Goal: Task Accomplishment & Management: Use online tool/utility

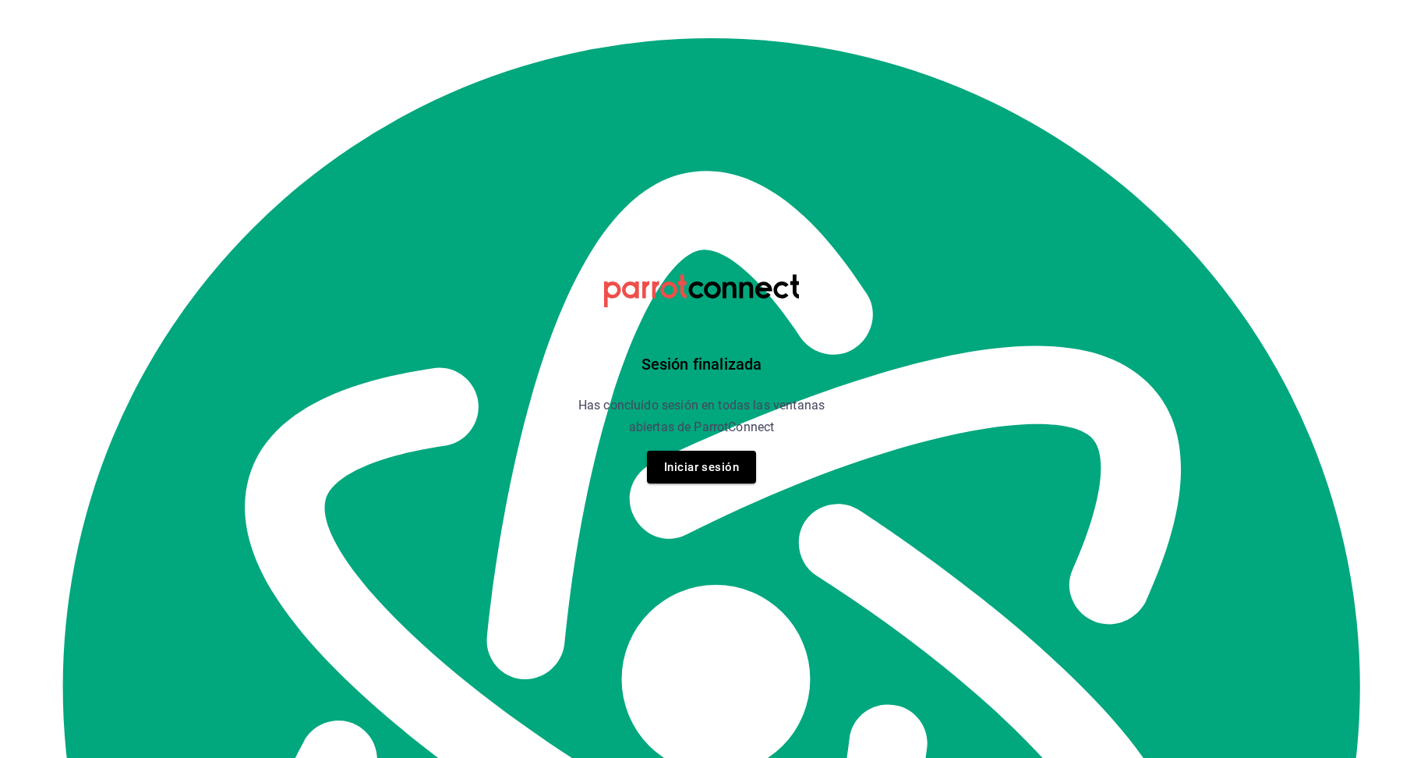
scroll to position [18091, 0]
click at [734, 468] on button "Iniciar sesión" at bounding box center [701, 467] width 109 height 33
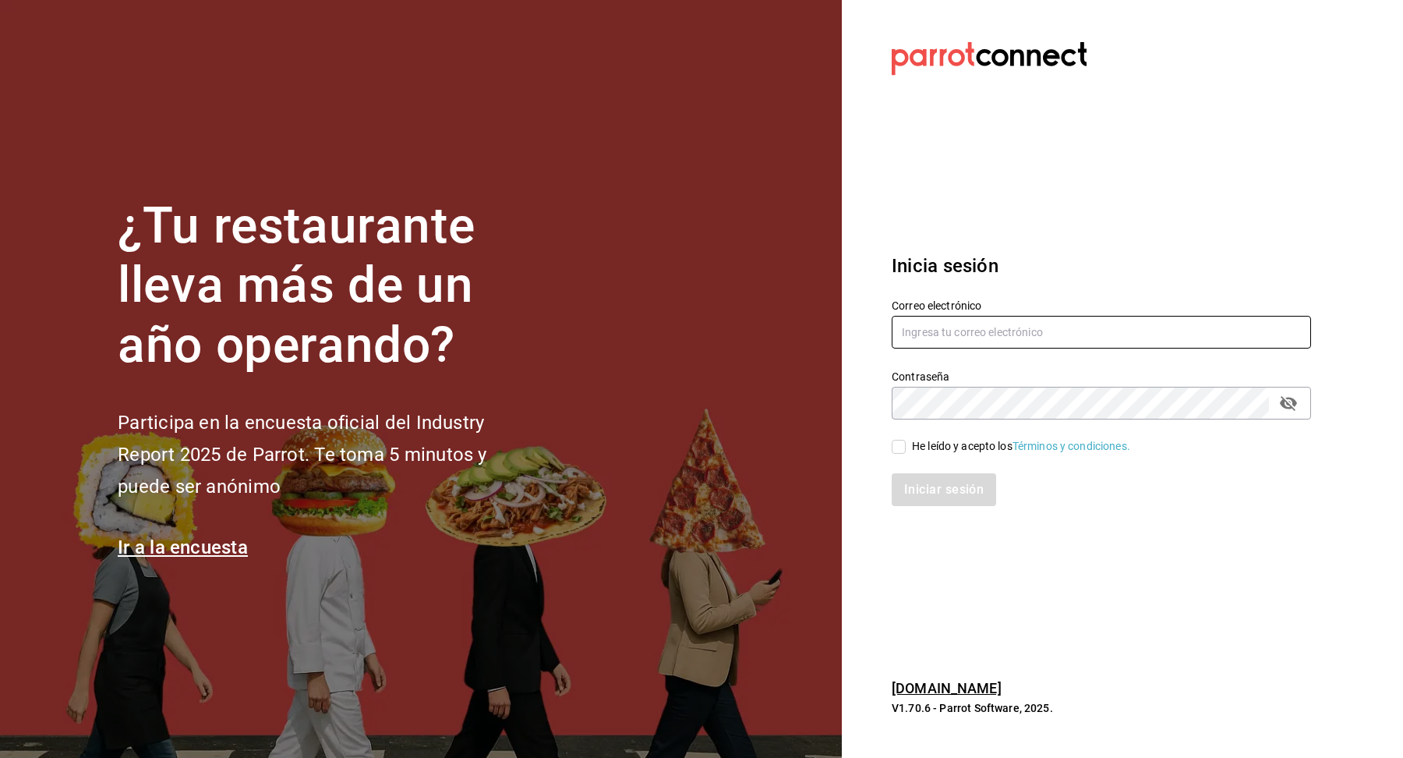
type input "[EMAIL_ADDRESS][DOMAIN_NAME]"
click at [897, 445] on input "He leído y acepto los Términos y condiciones." at bounding box center [899, 447] width 14 height 14
checkbox input "true"
click at [916, 483] on button "Iniciar sesión" at bounding box center [945, 489] width 106 height 33
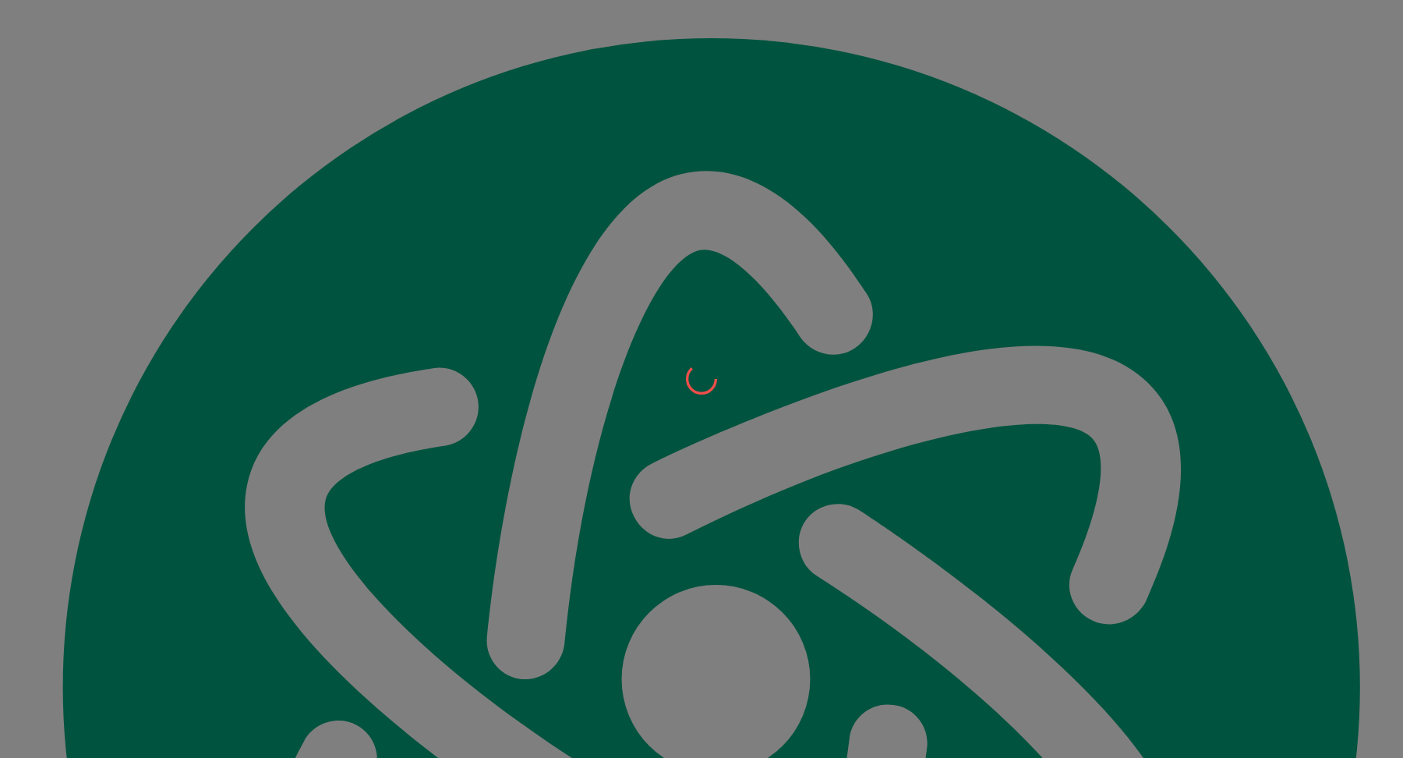
scroll to position [18091, 0]
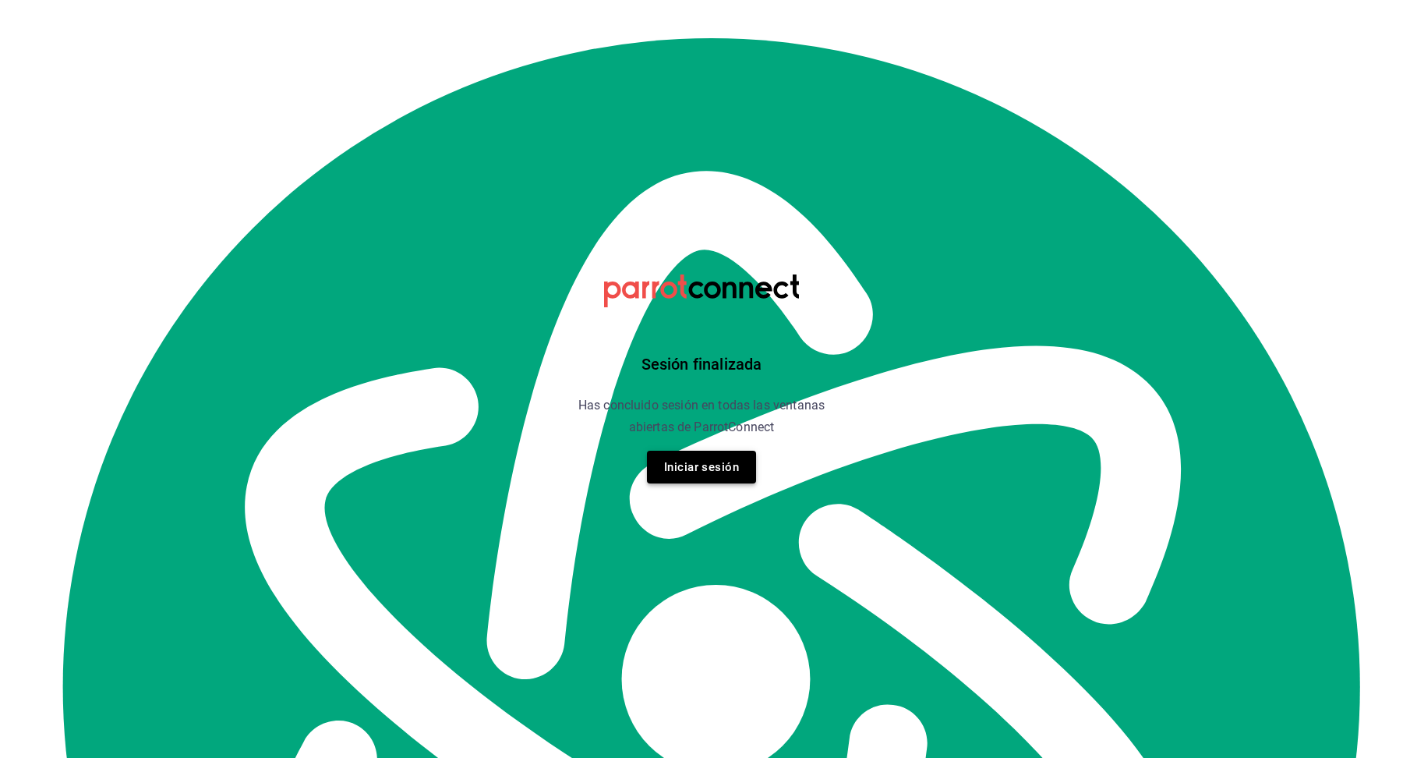
click at [713, 468] on button "Iniciar sesión" at bounding box center [701, 467] width 109 height 33
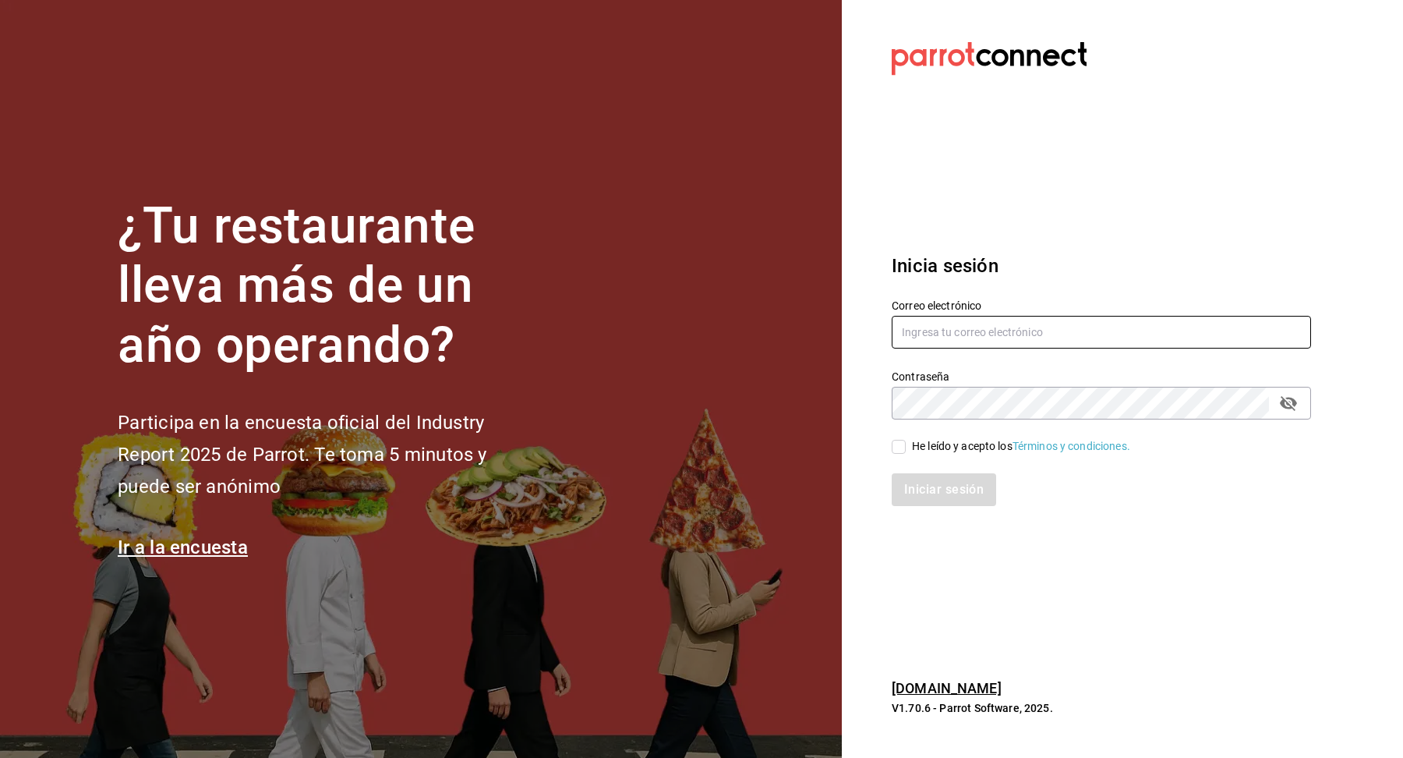
type input "[EMAIL_ADDRESS][DOMAIN_NAME]"
click at [901, 451] on input "He leído y acepto los Términos y condiciones." at bounding box center [899, 447] width 14 height 14
checkbox input "true"
click at [942, 486] on button "Iniciar sesión" at bounding box center [945, 489] width 106 height 33
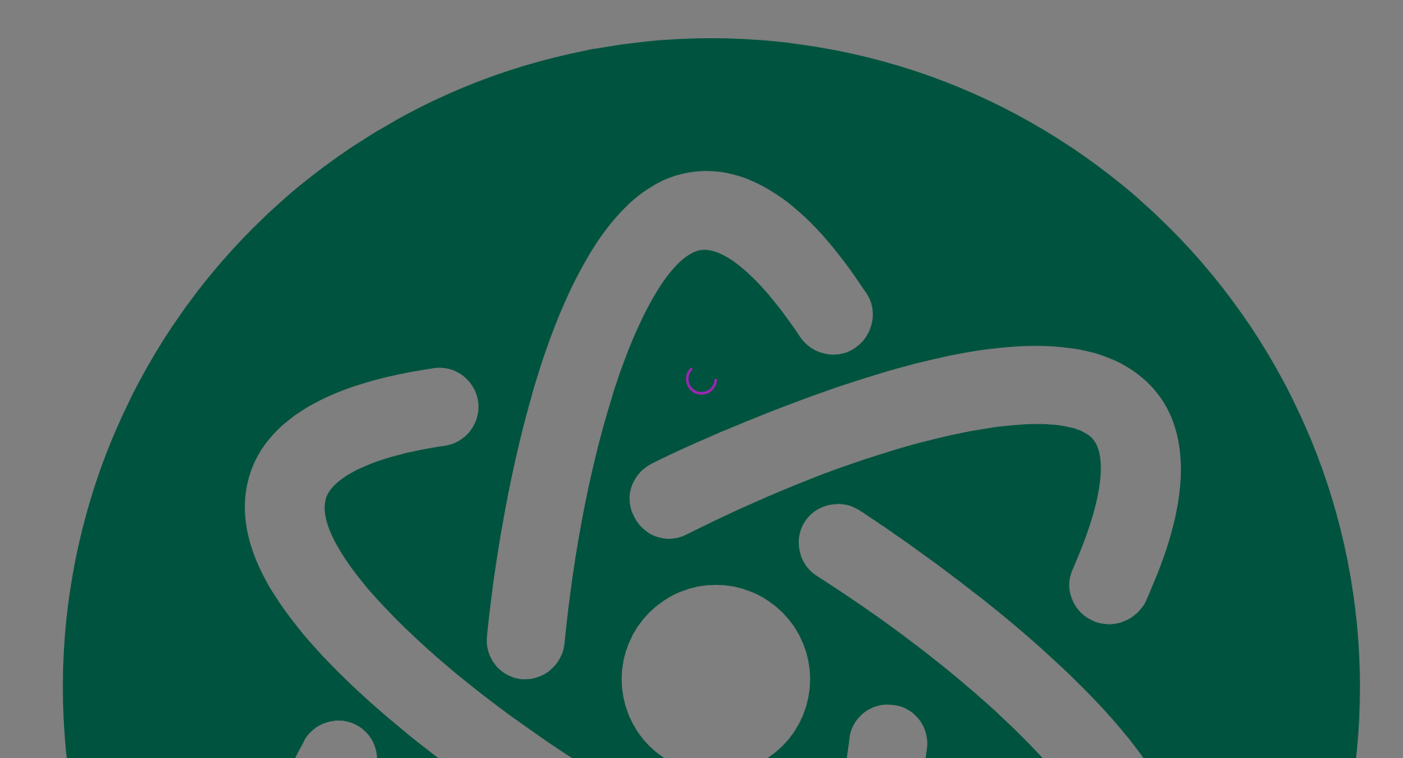
scroll to position [18091, 0]
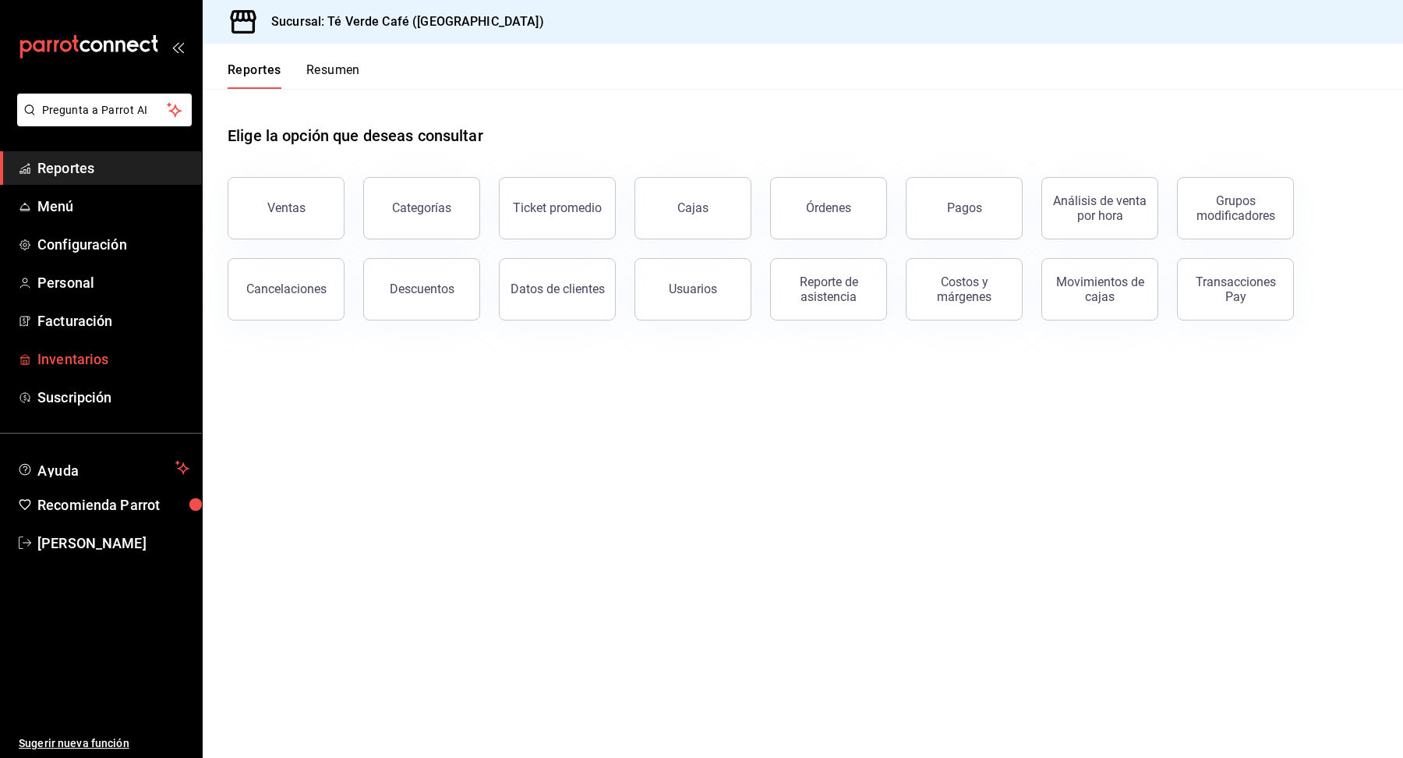
click at [81, 369] on span "Inventarios" at bounding box center [113, 358] width 152 height 21
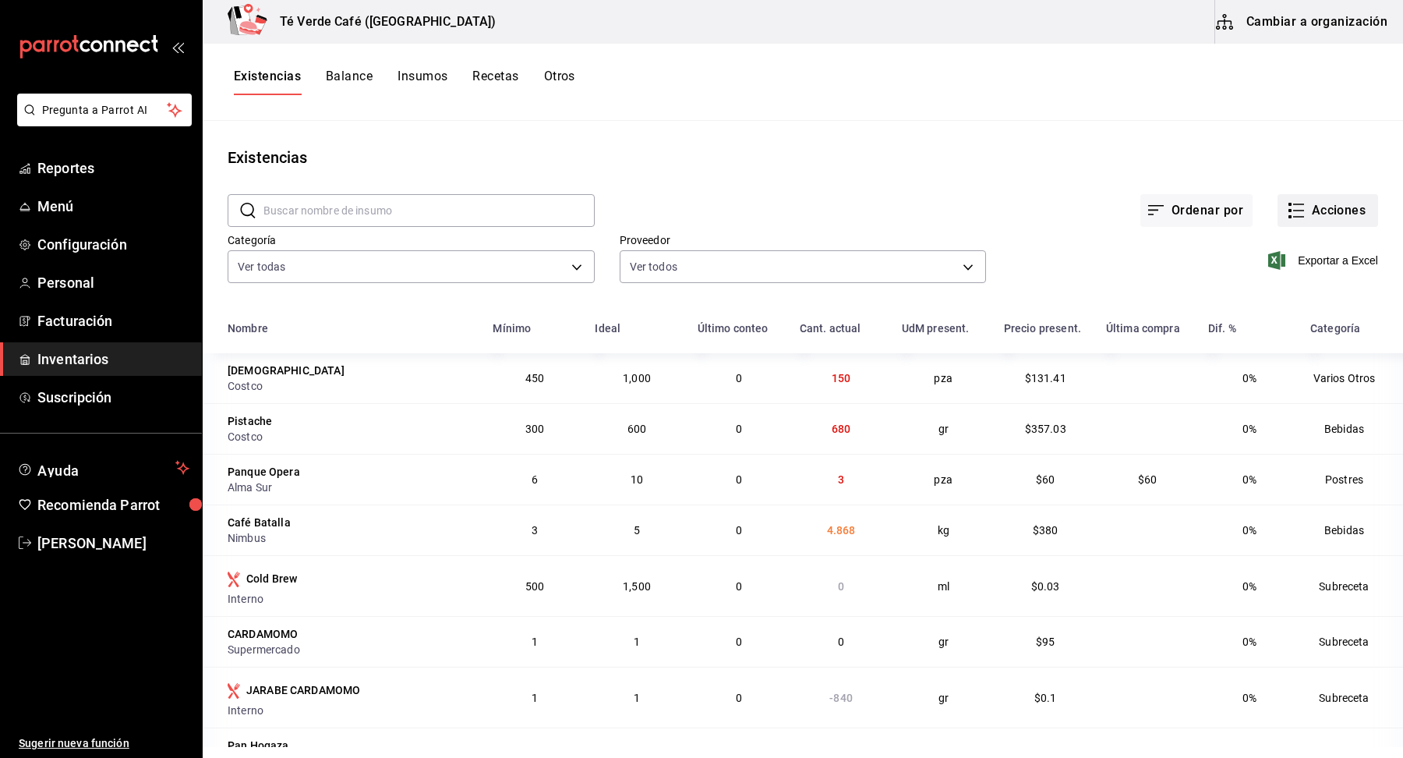
click at [1353, 210] on button "Acciones" at bounding box center [1327, 210] width 101 height 33
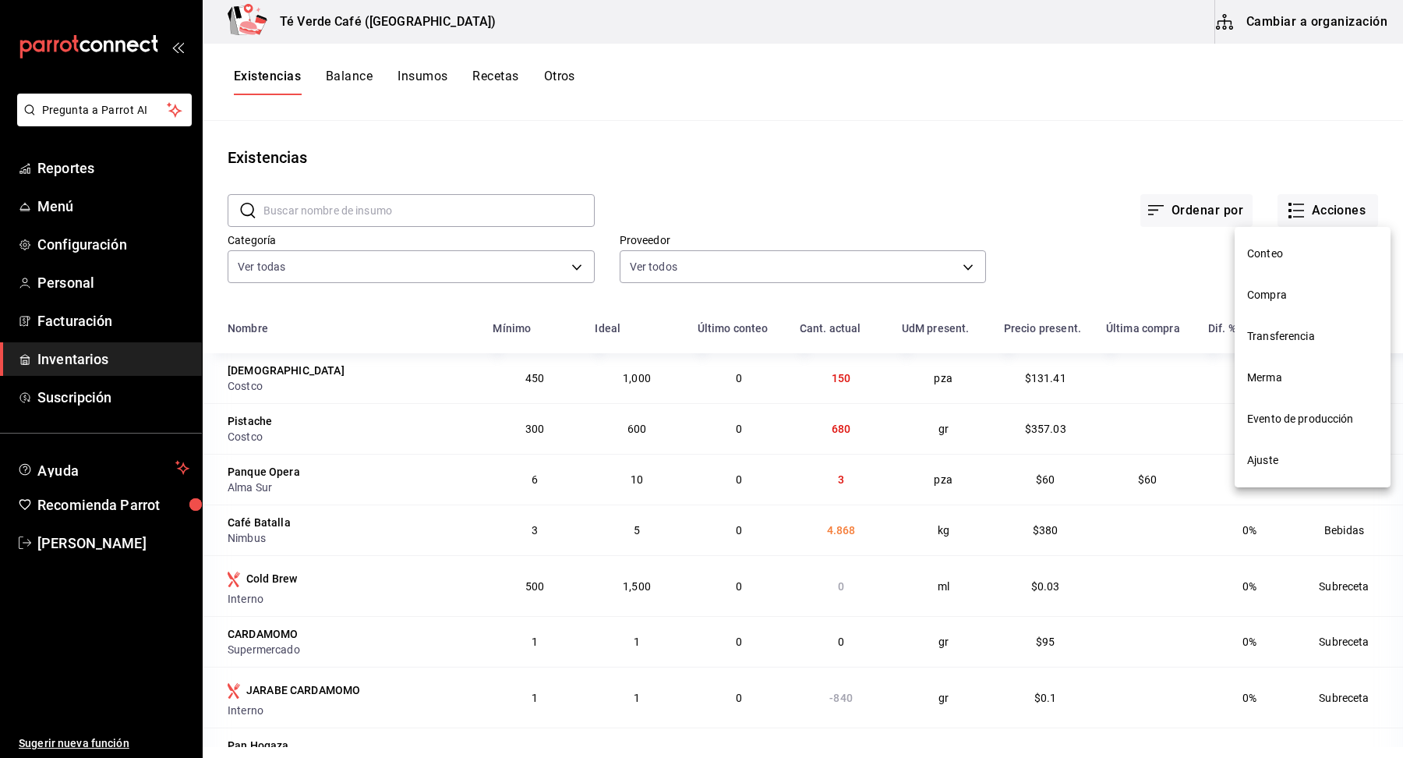
click at [1253, 302] on span "Compra" at bounding box center [1312, 295] width 131 height 16
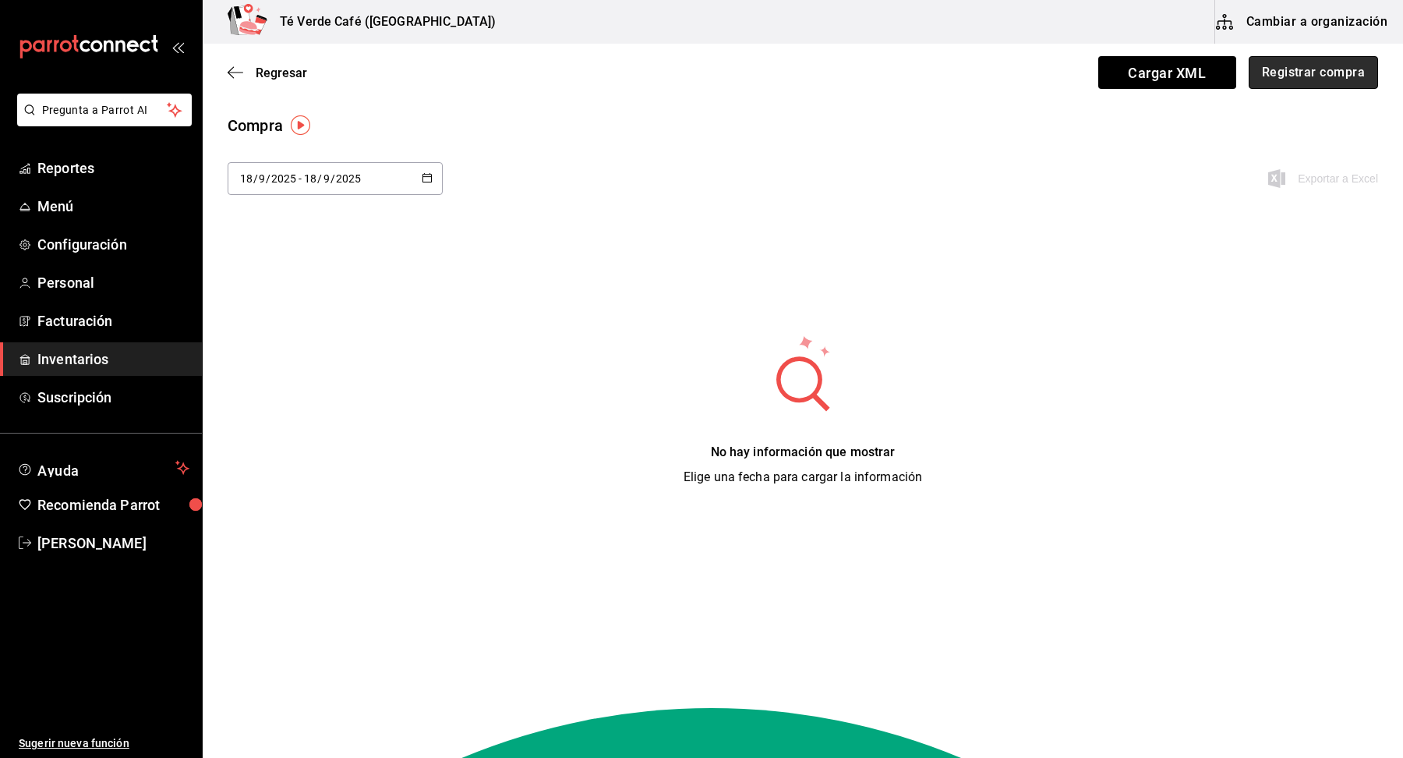
click at [1328, 86] on button "Registrar compra" at bounding box center [1313, 72] width 129 height 33
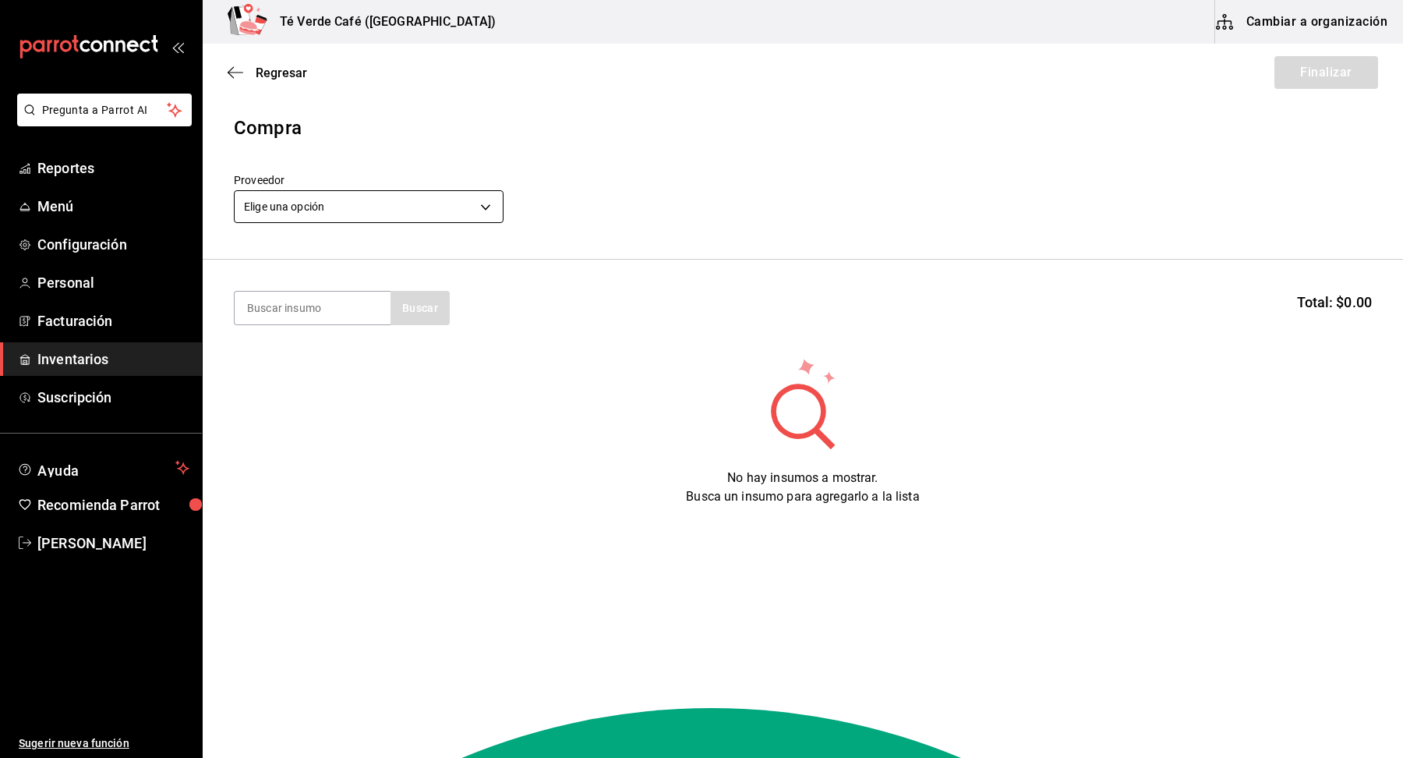
click at [449, 211] on body "Pregunta a Parrot AI Reportes Menú Configuración Personal Facturación Inventari…" at bounding box center [701, 335] width 1403 height 670
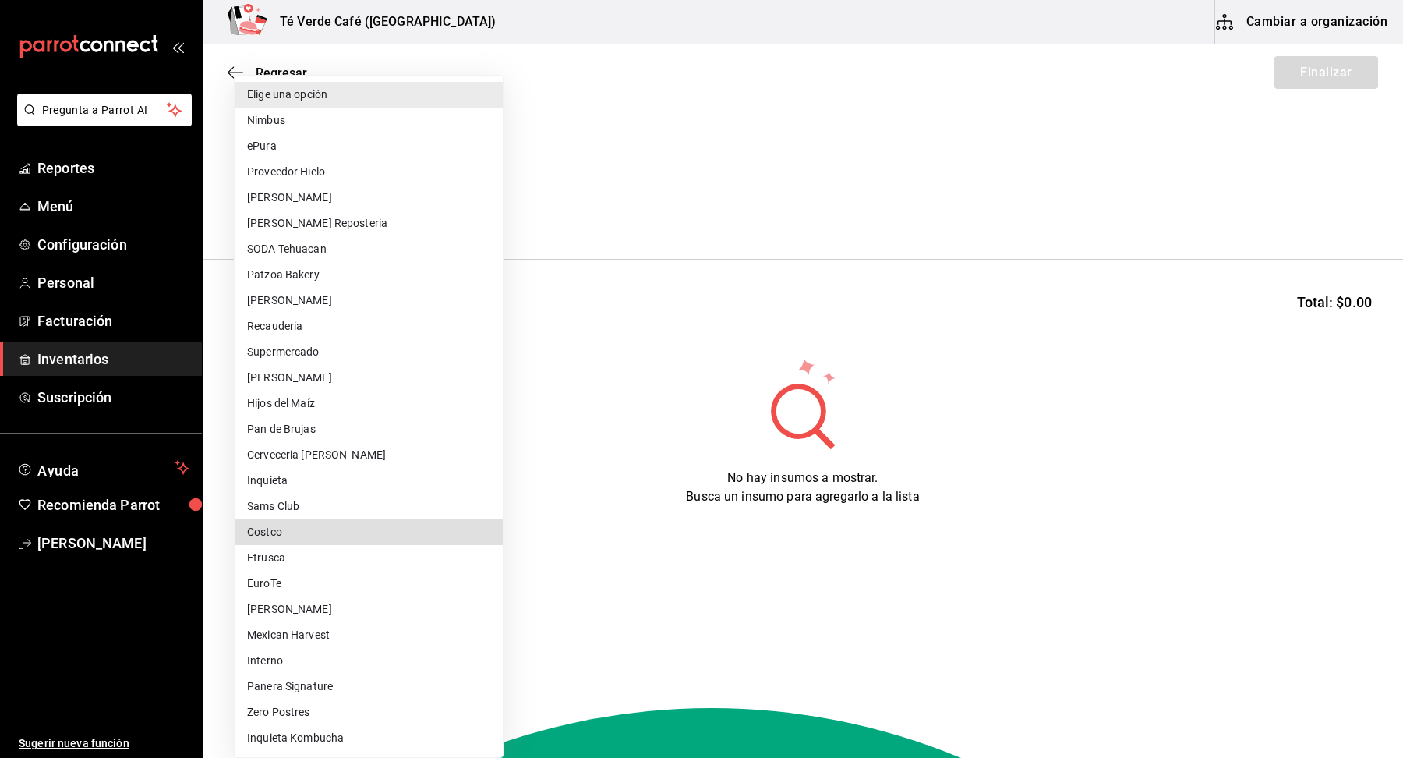
click at [293, 380] on li "Ivan H" at bounding box center [369, 378] width 268 height 26
type input "bc013f67-aff4-48bb-8ac1-5613c48a4133"
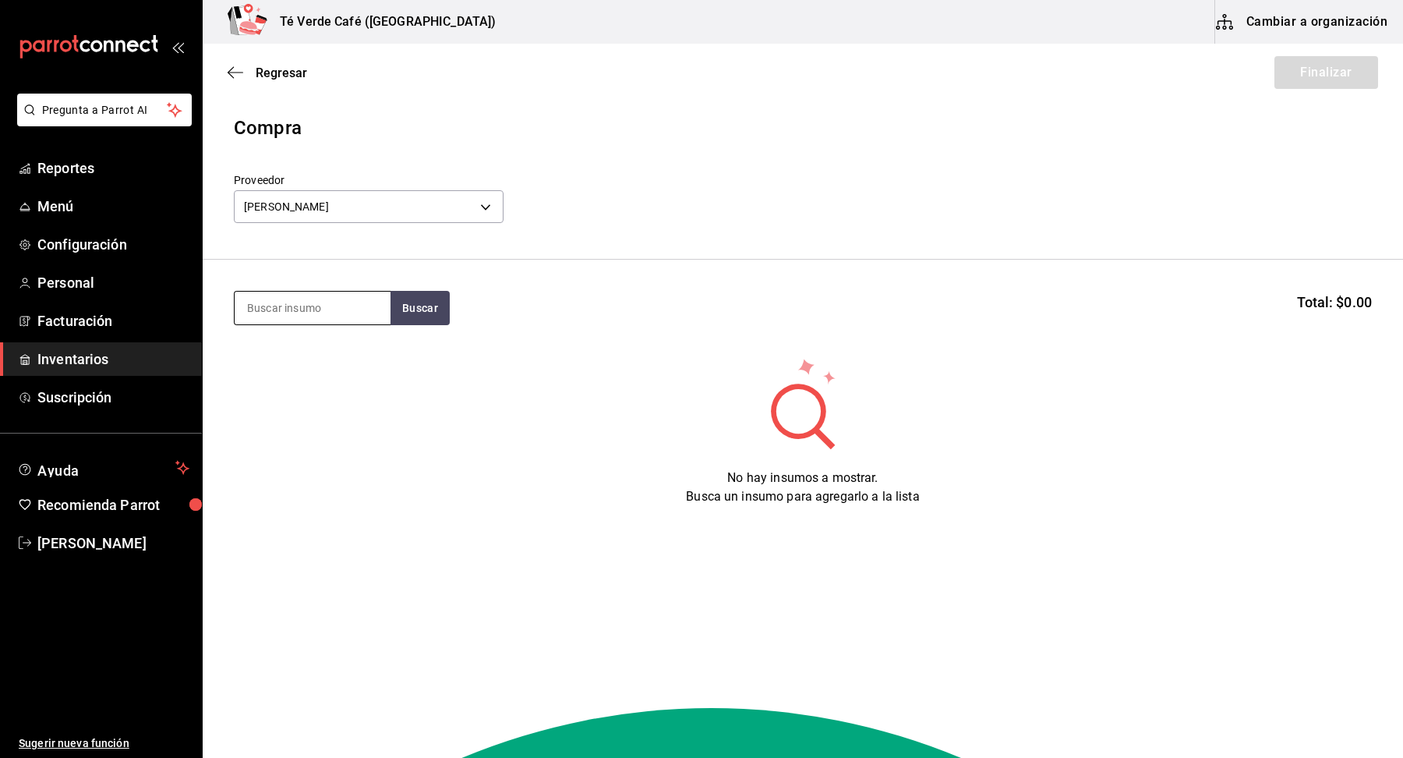
click at [321, 315] on input at bounding box center [313, 308] width 156 height 33
type input "BROW"
click at [315, 364] on div "Charola - Ivan H" at bounding box center [312, 378] width 131 height 33
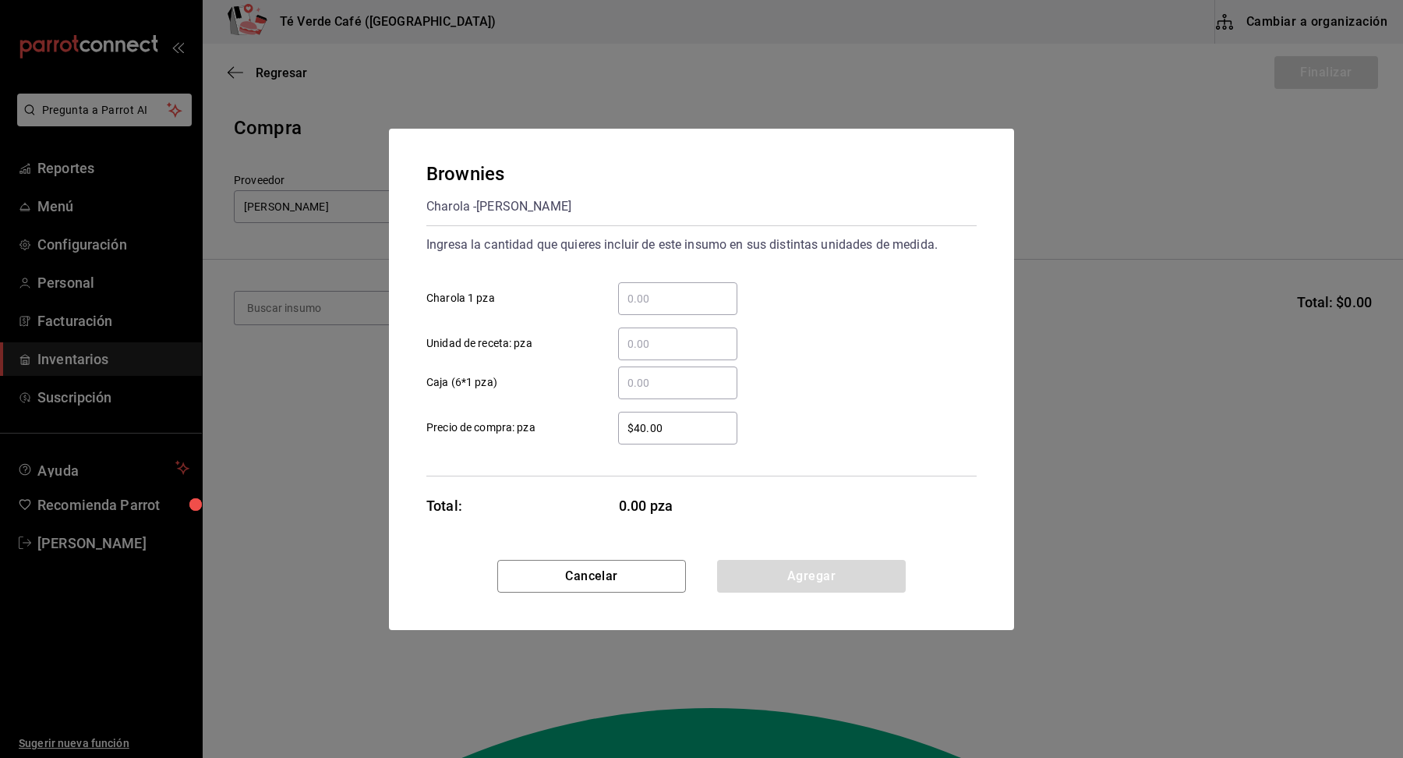
click at [662, 307] on div "​" at bounding box center [677, 298] width 119 height 33
click at [662, 307] on input "​ Charola 1 pza" at bounding box center [677, 298] width 119 height 19
type input "16"
click at [821, 349] on div "​ Unidad de receta: pza" at bounding box center [695, 337] width 563 height 45
click at [796, 572] on button "Agregar" at bounding box center [811, 576] width 189 height 33
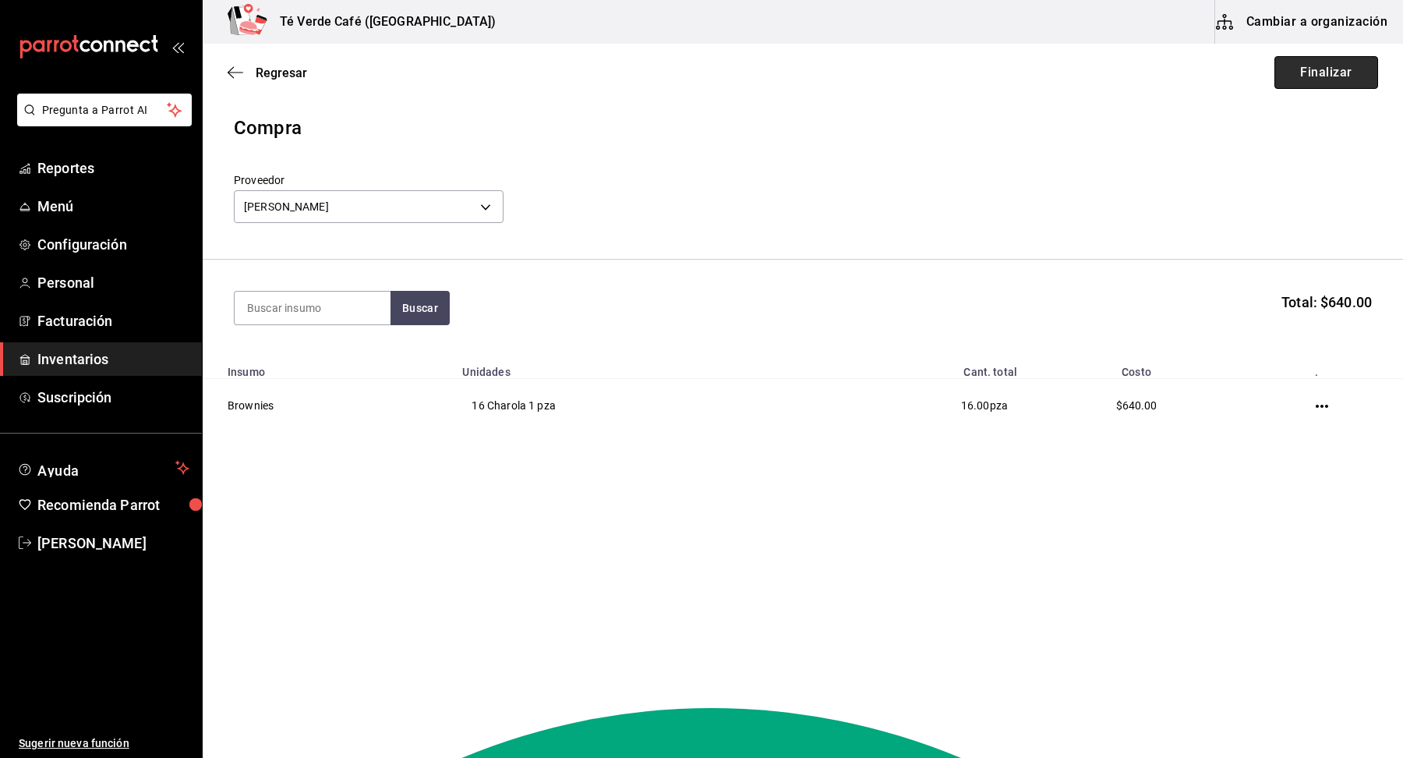
click at [1333, 83] on button "Finalizar" at bounding box center [1326, 72] width 104 height 33
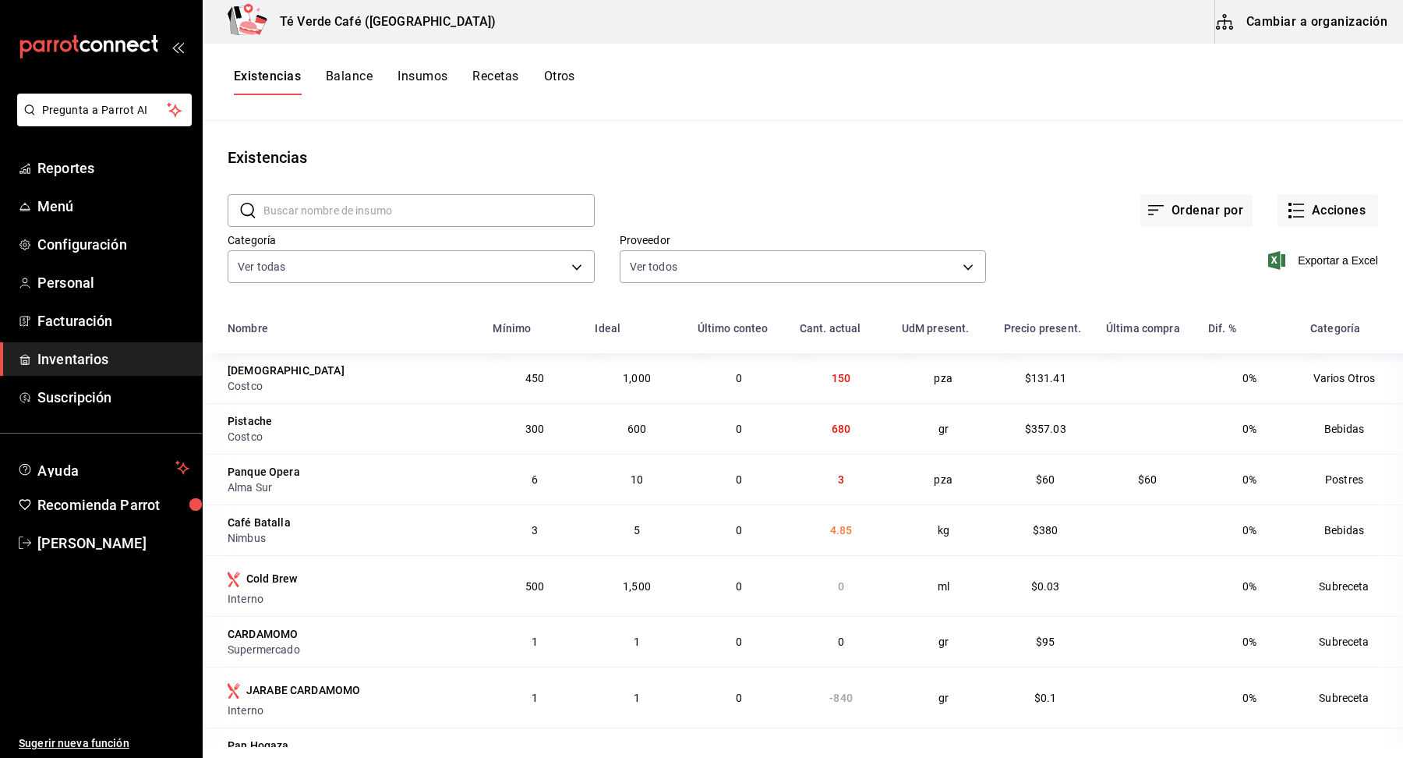
click at [398, 210] on input "text" at bounding box center [428, 210] width 331 height 31
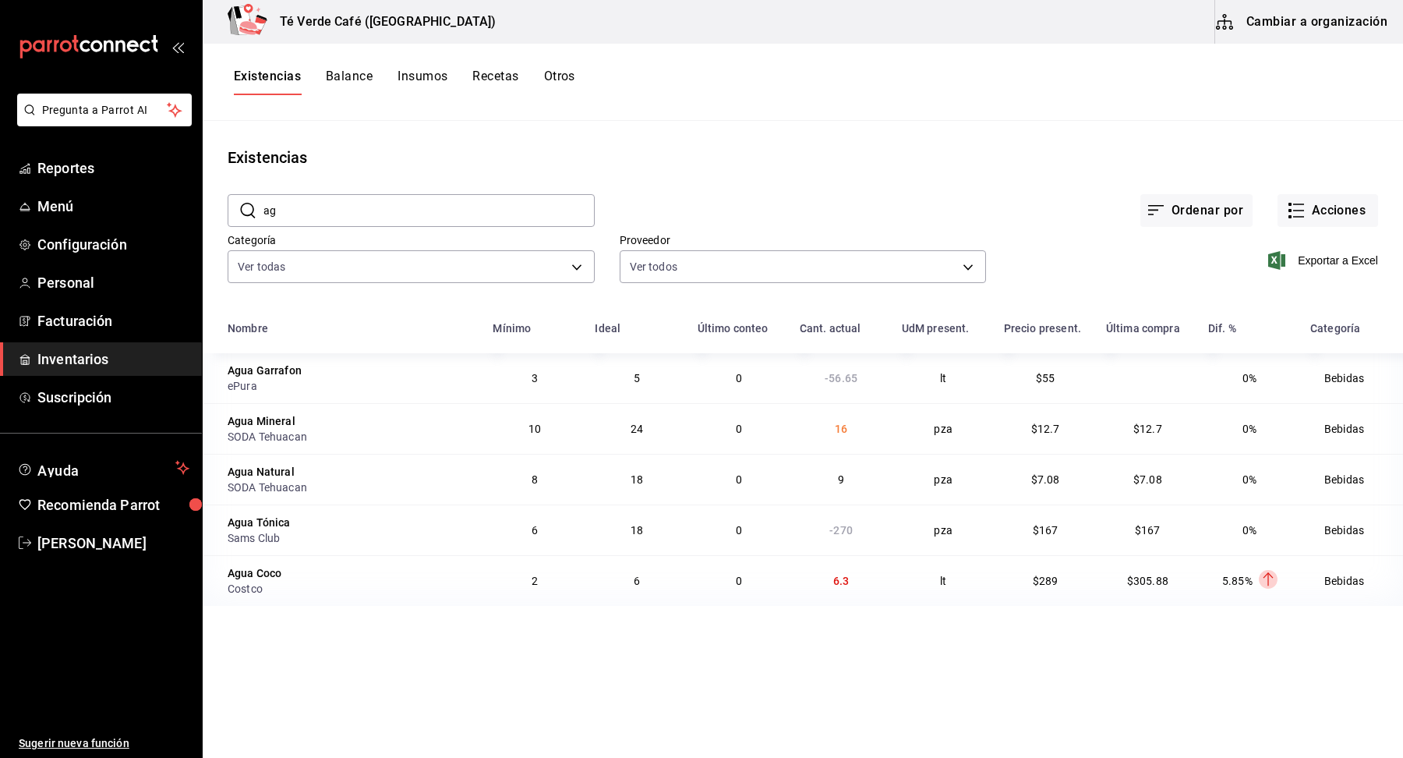
type input "a"
